Goal: Information Seeking & Learning: Learn about a topic

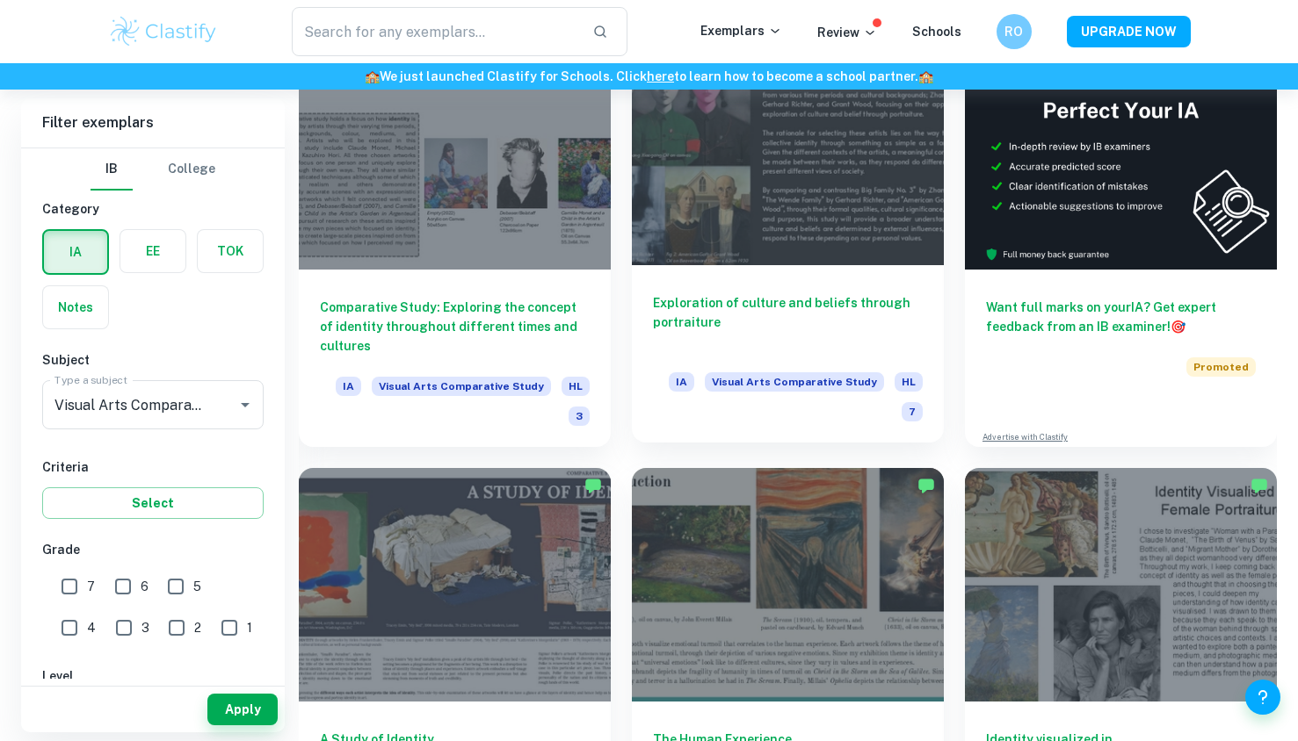
scroll to position [469, 0]
click at [702, 305] on h6 "Exploration of culture and beliefs through portraiture" at bounding box center [788, 323] width 270 height 58
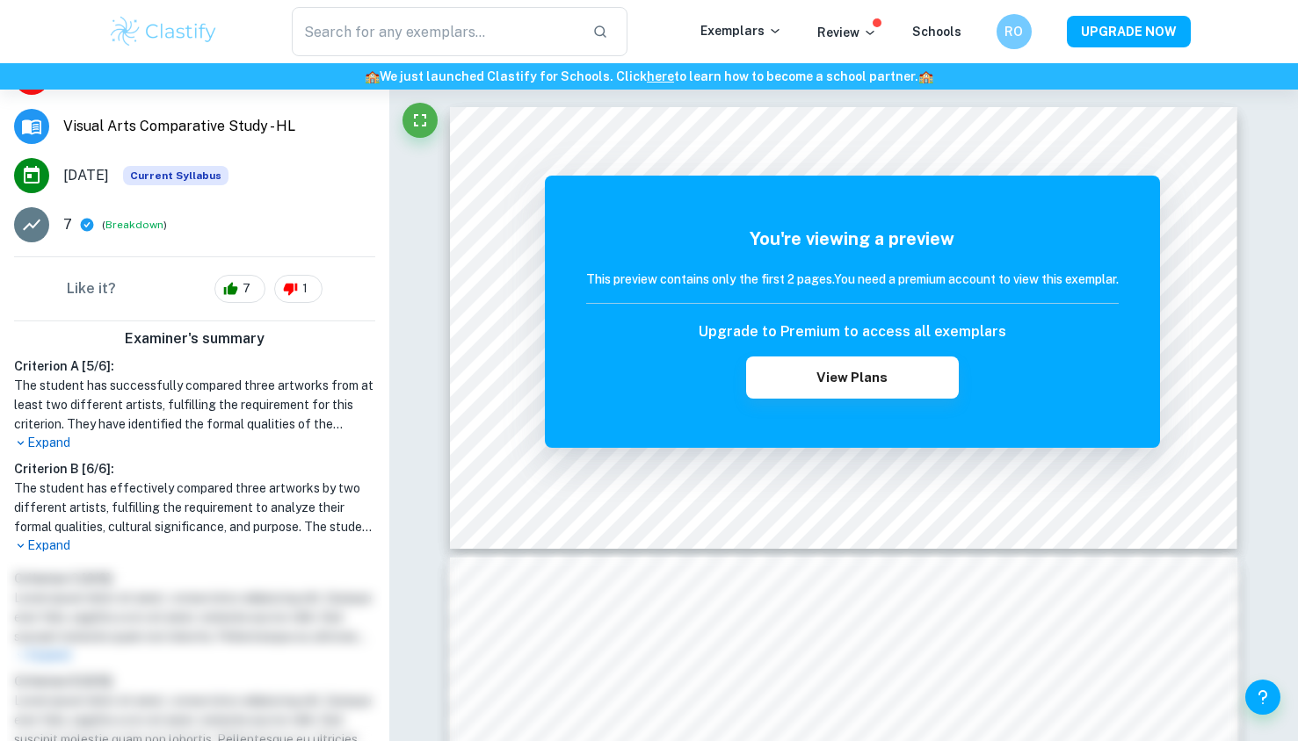
scroll to position [250, 0]
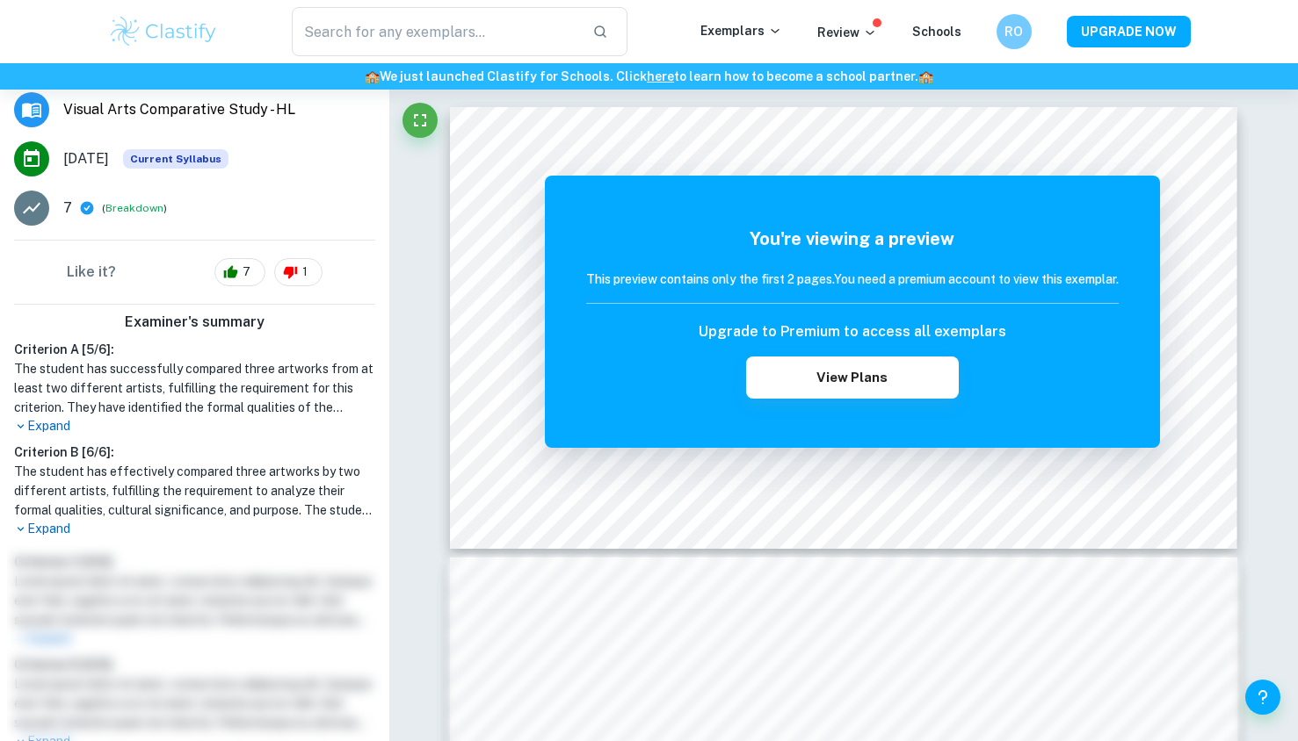
click at [47, 431] on p "Expand" at bounding box center [194, 426] width 361 height 18
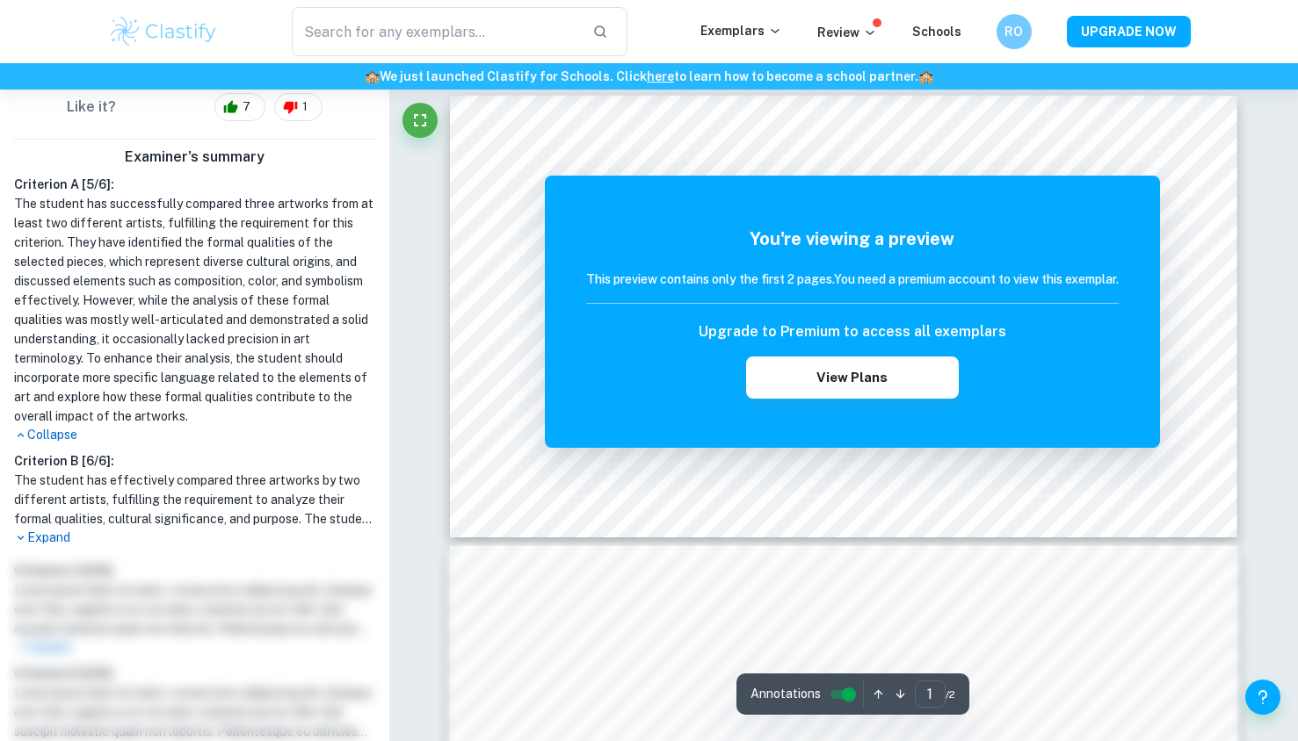
scroll to position [0, 0]
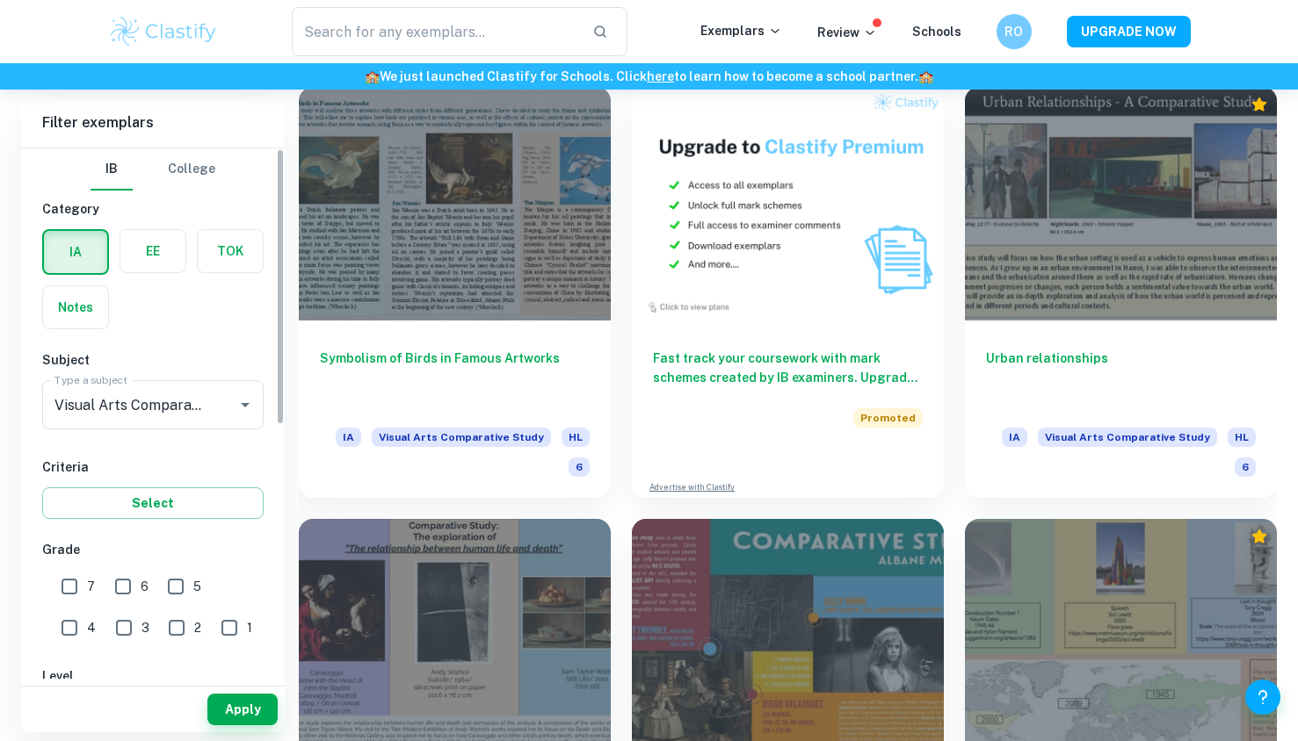
scroll to position [3449, 0]
